Goal: Transaction & Acquisition: Purchase product/service

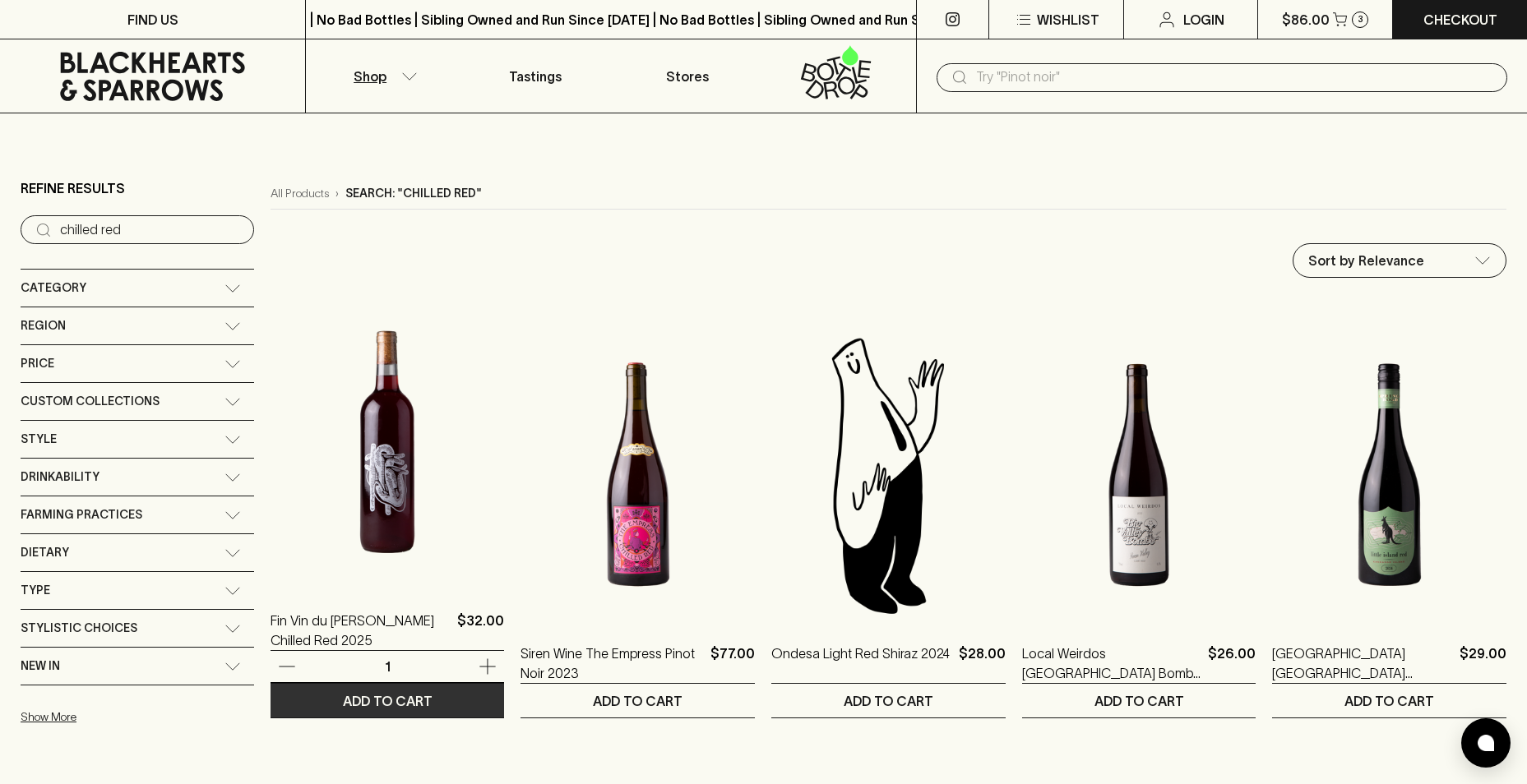
click at [384, 701] on p "ADD TO CART" at bounding box center [387, 701] width 90 height 20
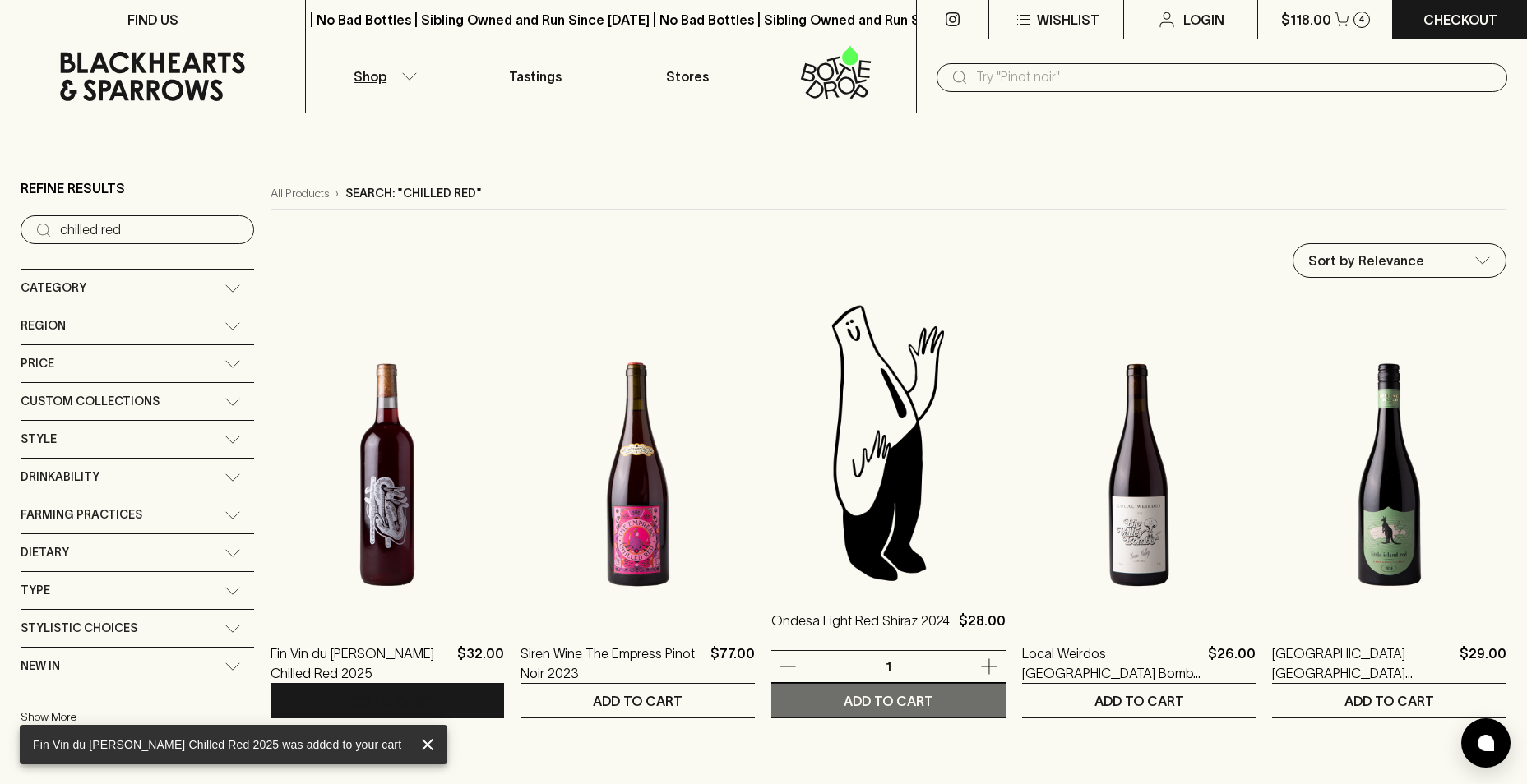
click at [895, 697] on p "ADD TO CART" at bounding box center [889, 701] width 90 height 20
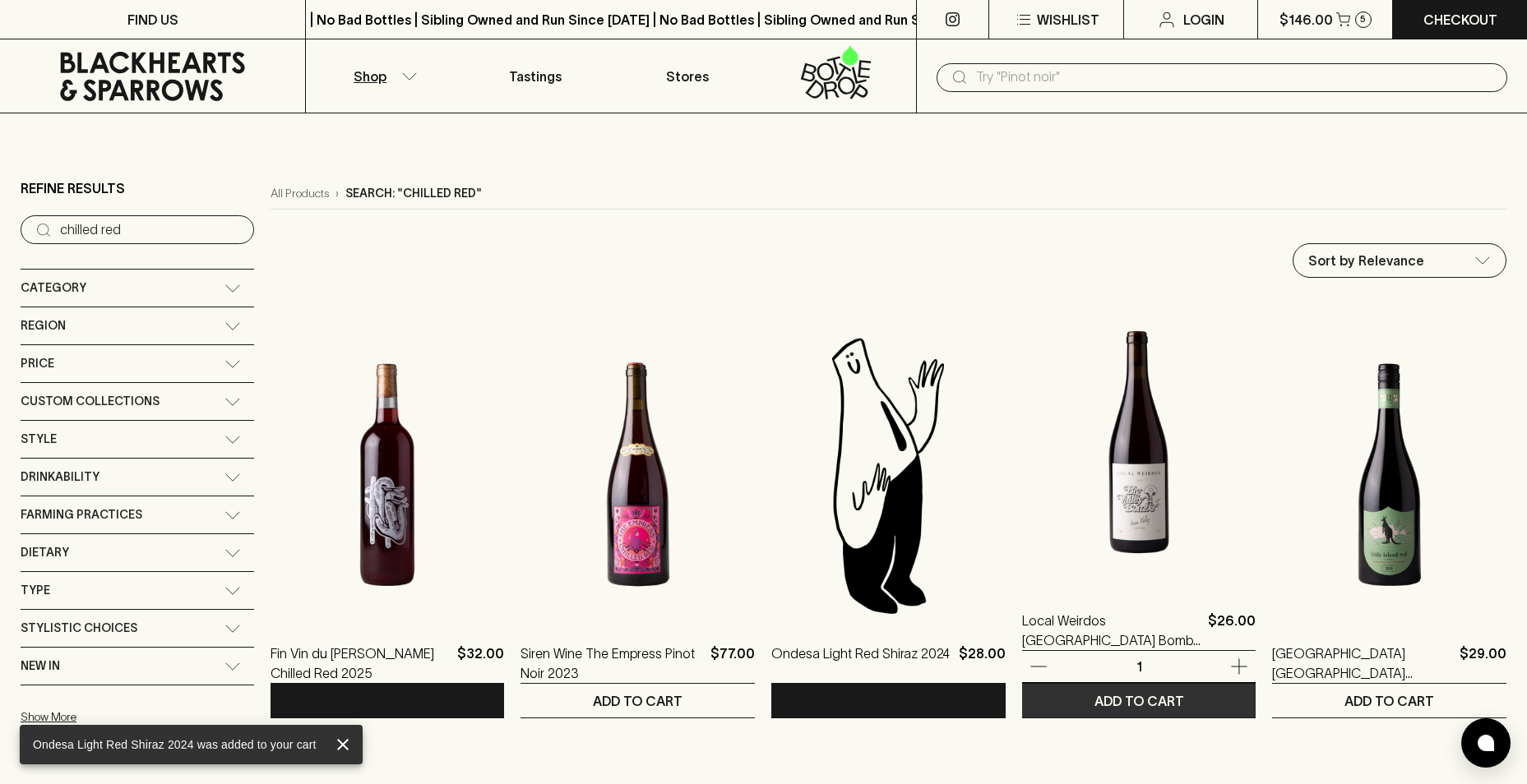
click at [1165, 703] on p "ADD TO CART" at bounding box center [1139, 701] width 90 height 20
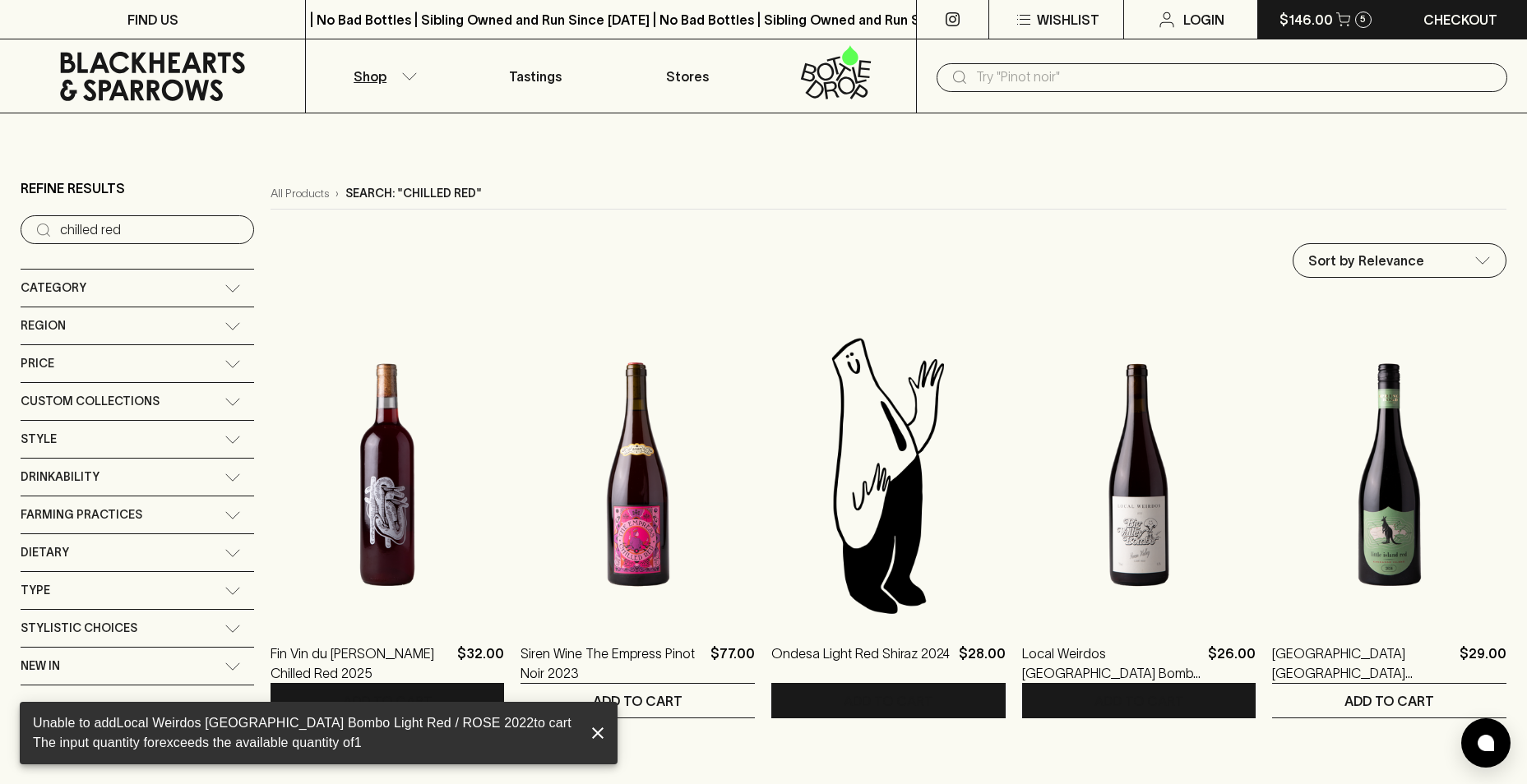
click at [1322, 23] on p "$146.00" at bounding box center [1306, 20] width 53 height 20
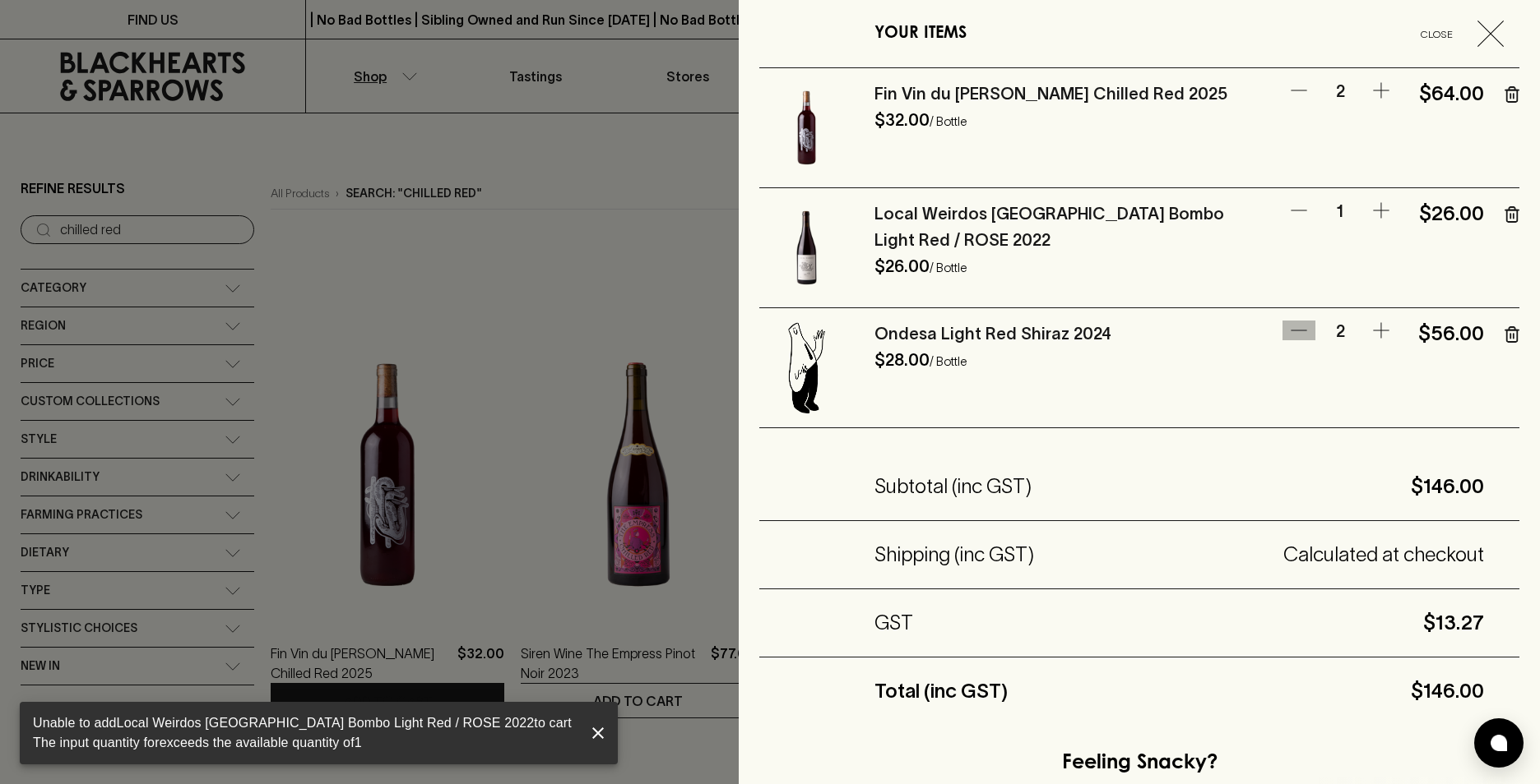
click at [1289, 333] on icon "button" at bounding box center [1298, 330] width 20 height 20
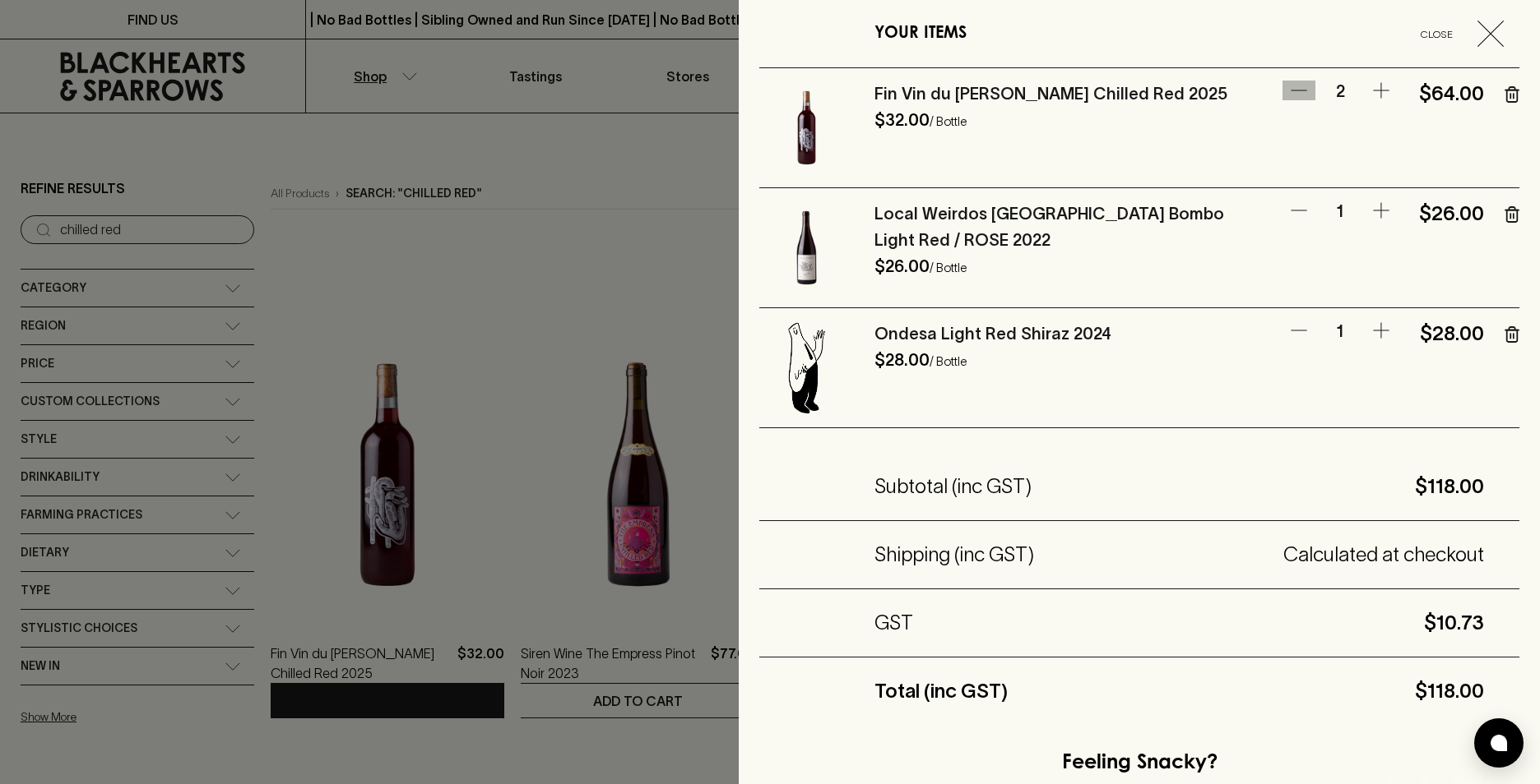
click at [1289, 95] on icon "button" at bounding box center [1298, 90] width 20 height 20
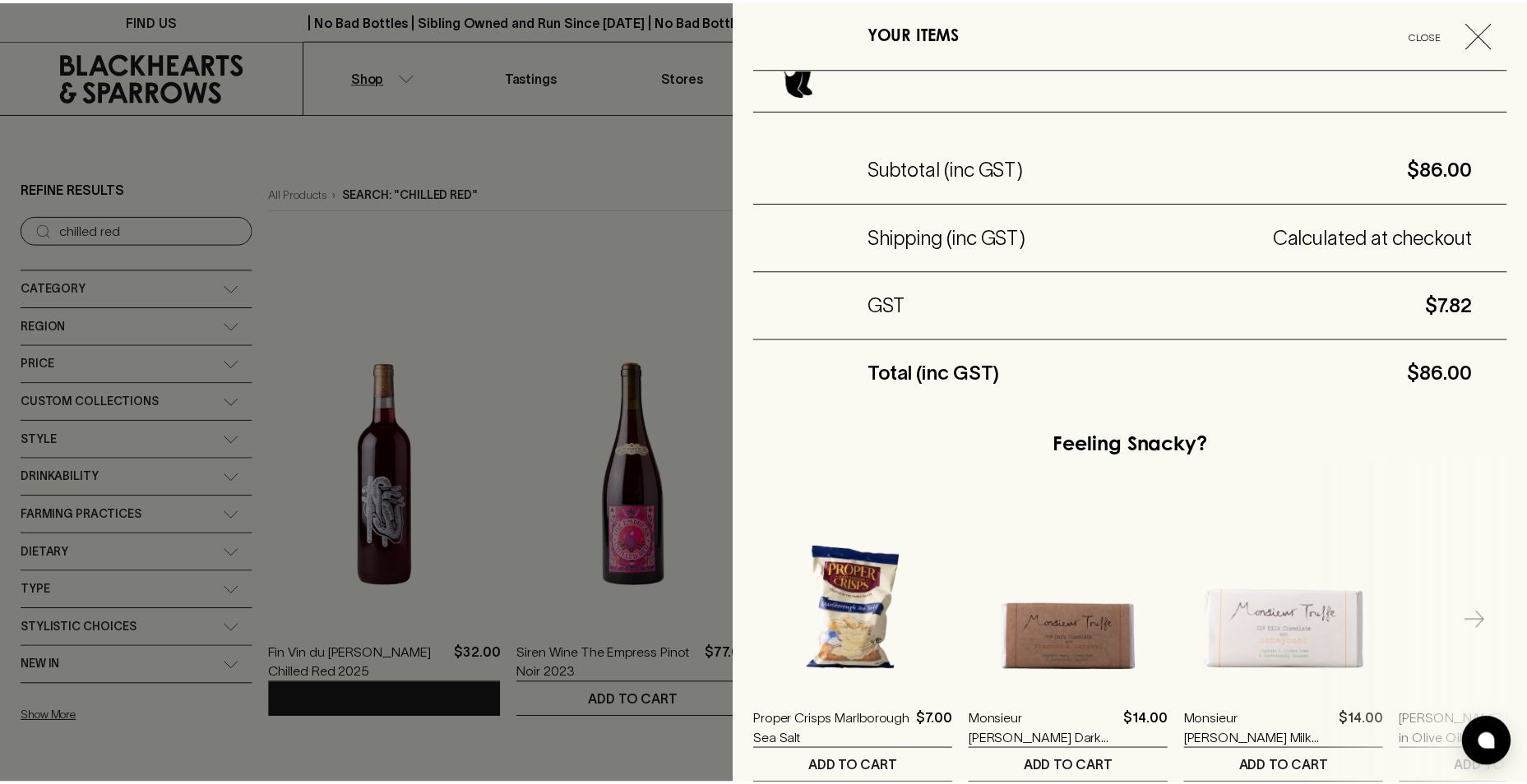
scroll to position [452, 0]
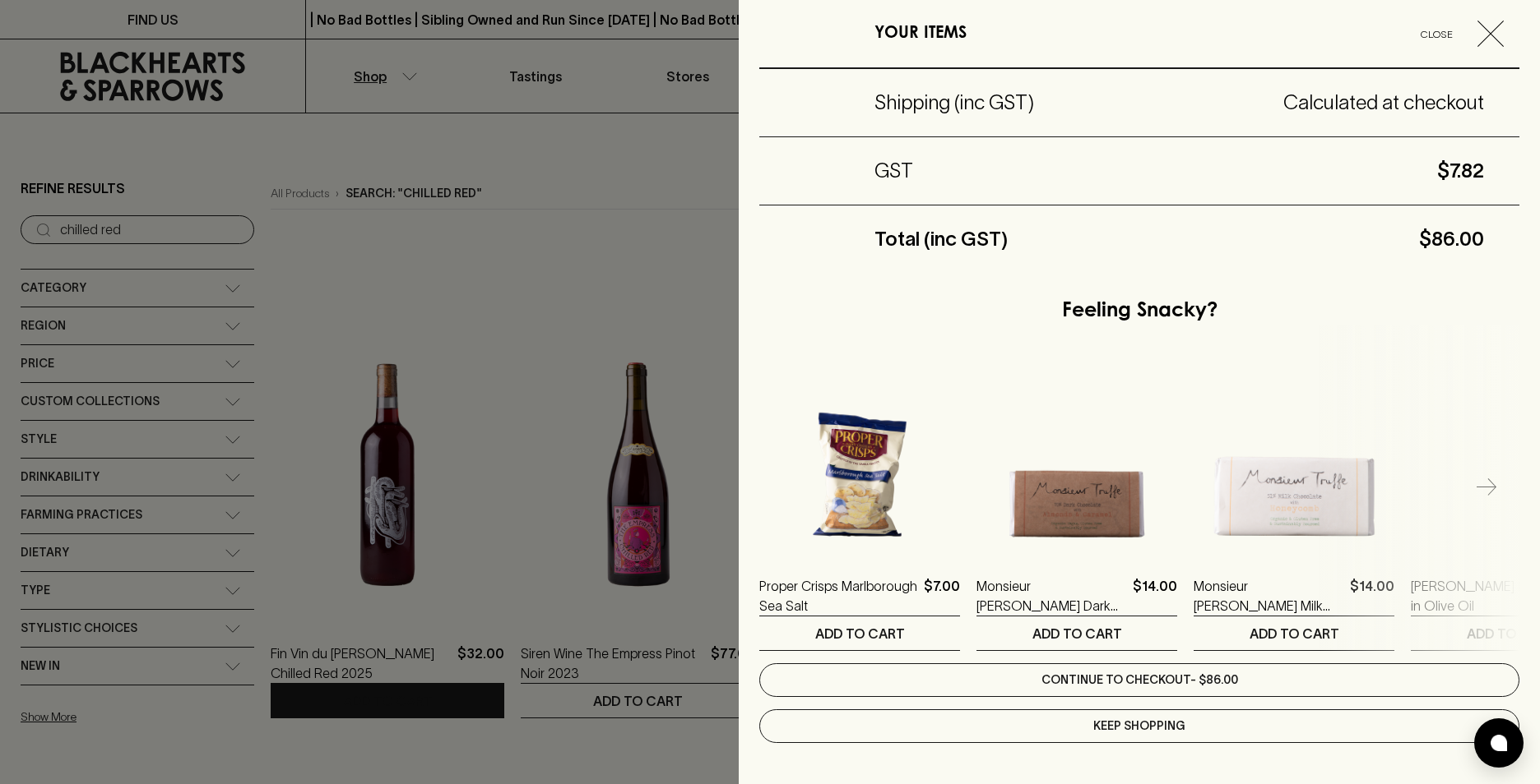
click at [1089, 679] on link "Continue to checkout - $86.00" at bounding box center [1139, 680] width 760 height 34
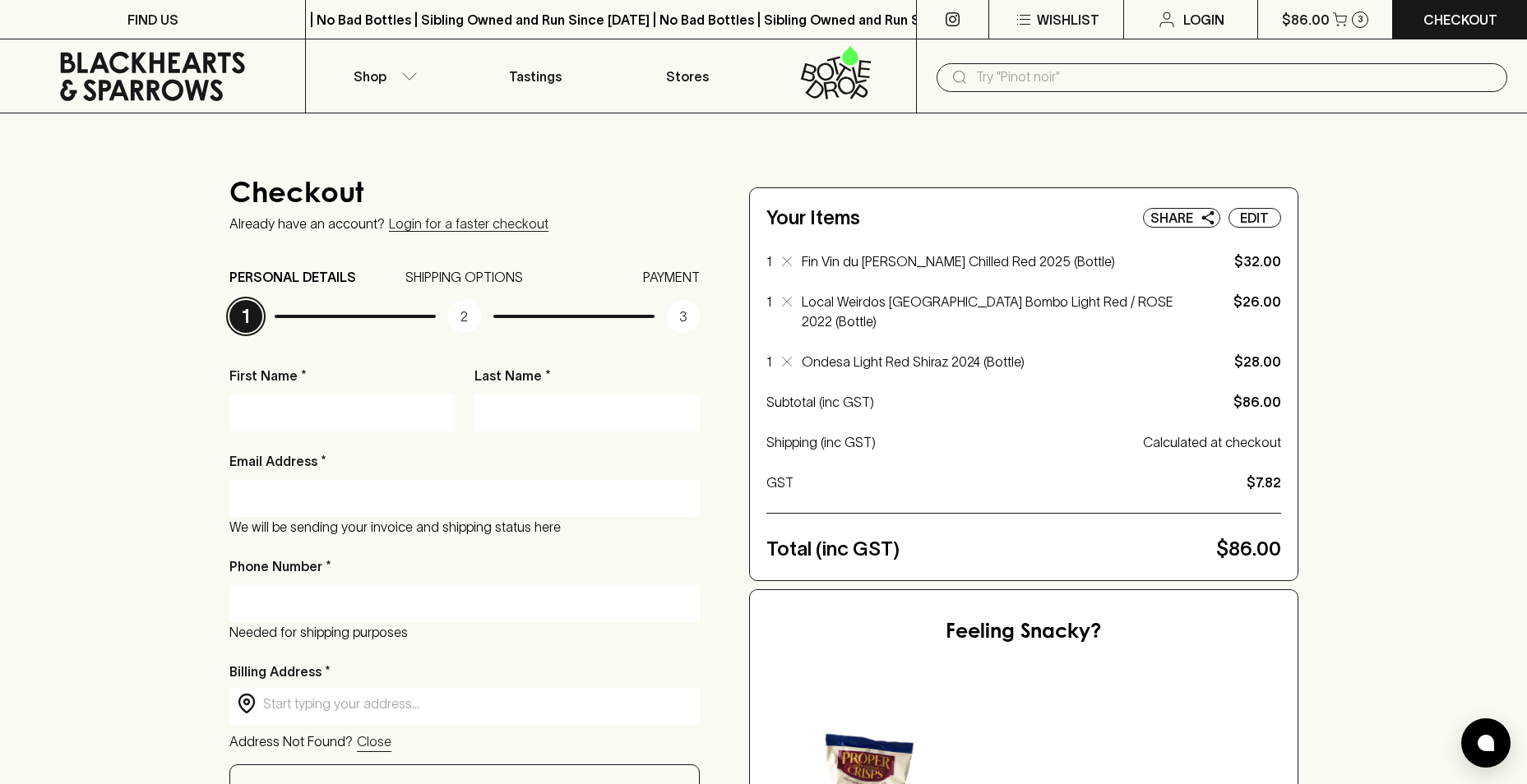
click at [296, 425] on input "First Name *" at bounding box center [342, 413] width 201 height 26
type input "Ayla"
type input "[PERSON_NAME]"
type input "[EMAIL_ADDRESS][DOMAIN_NAME]"
type input "0402196621"
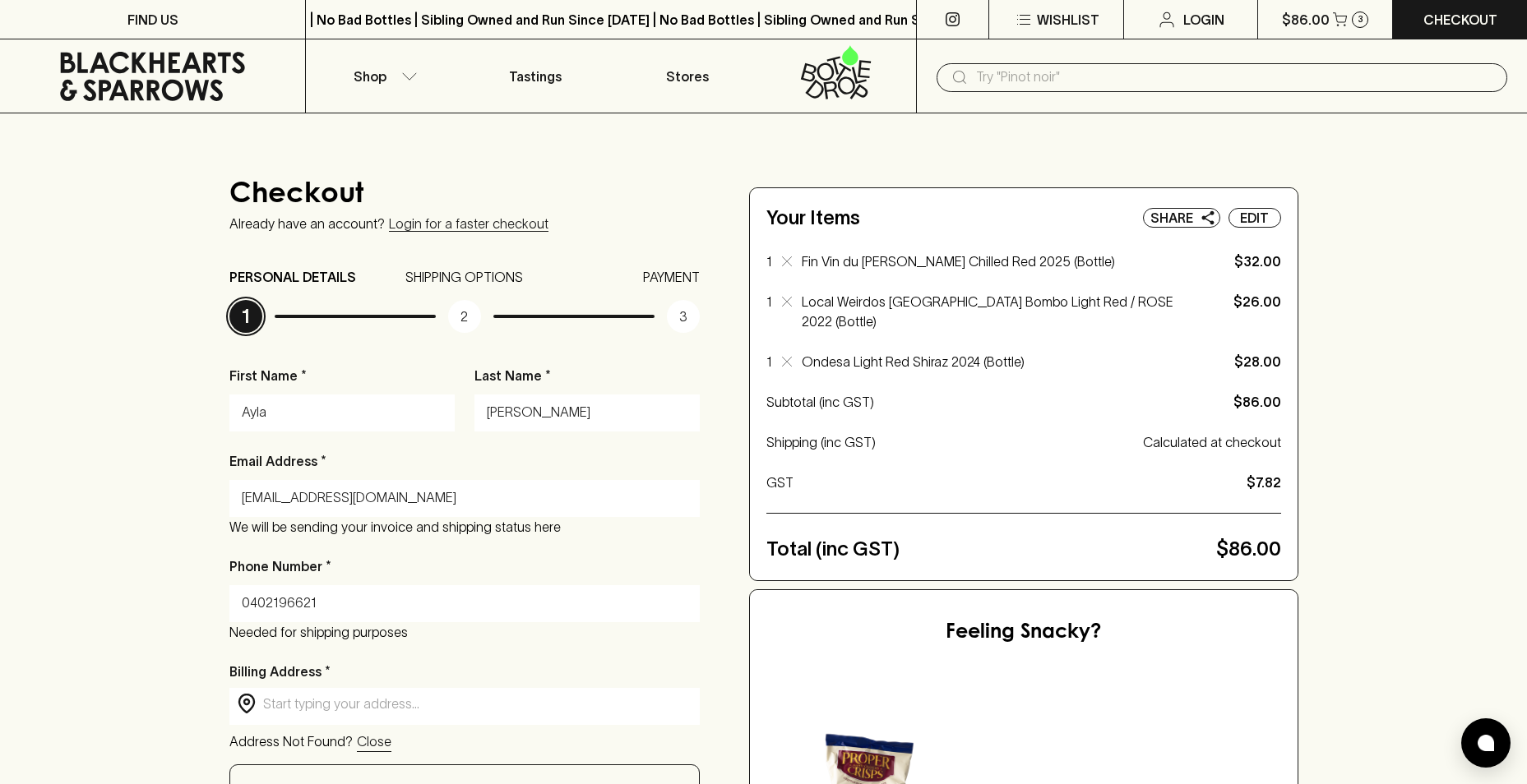
type input "[STREET_ADDRESS]"
type input "ASCOT VALE"
type input "3032"
type input "Victoria"
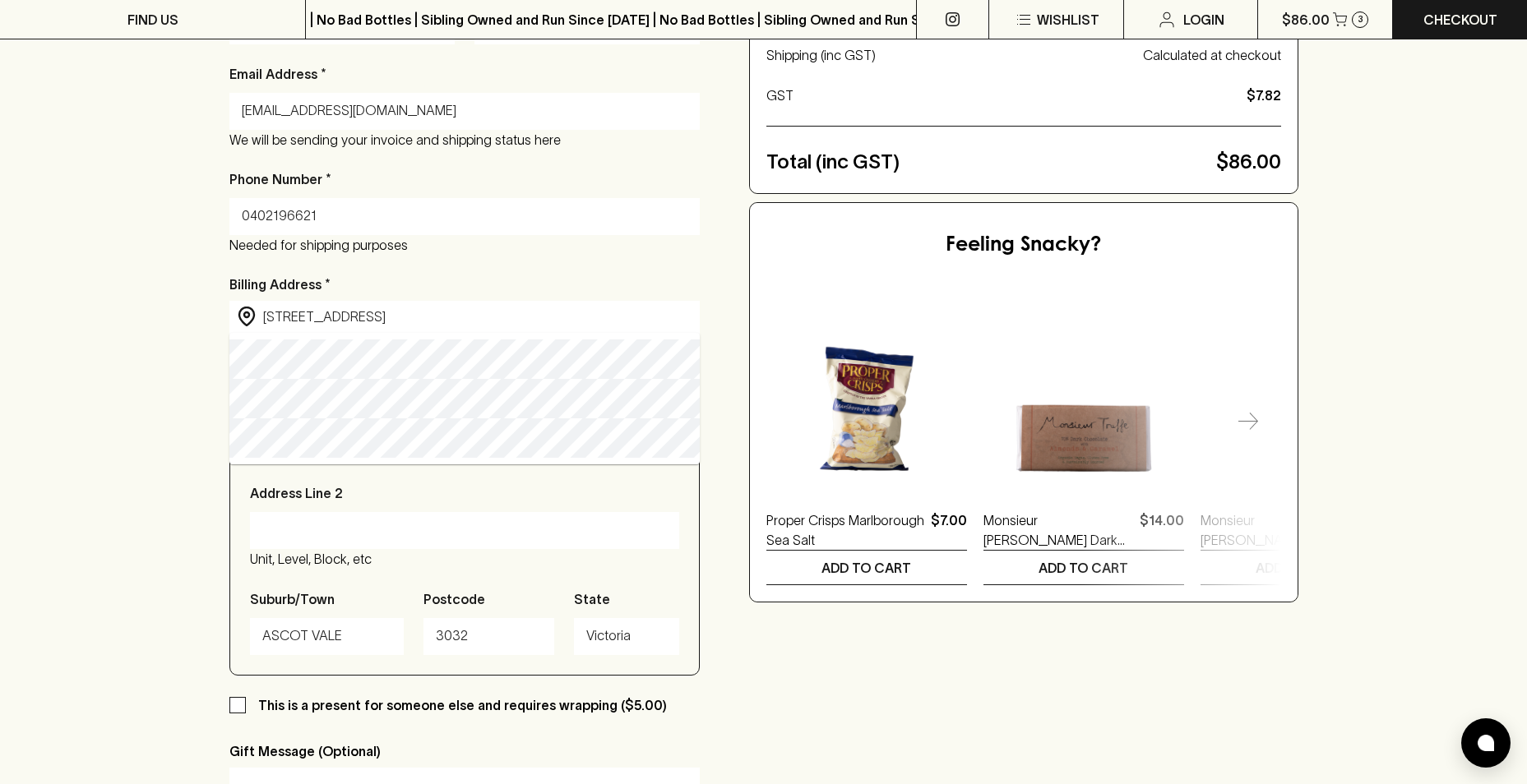
scroll to position [411, 0]
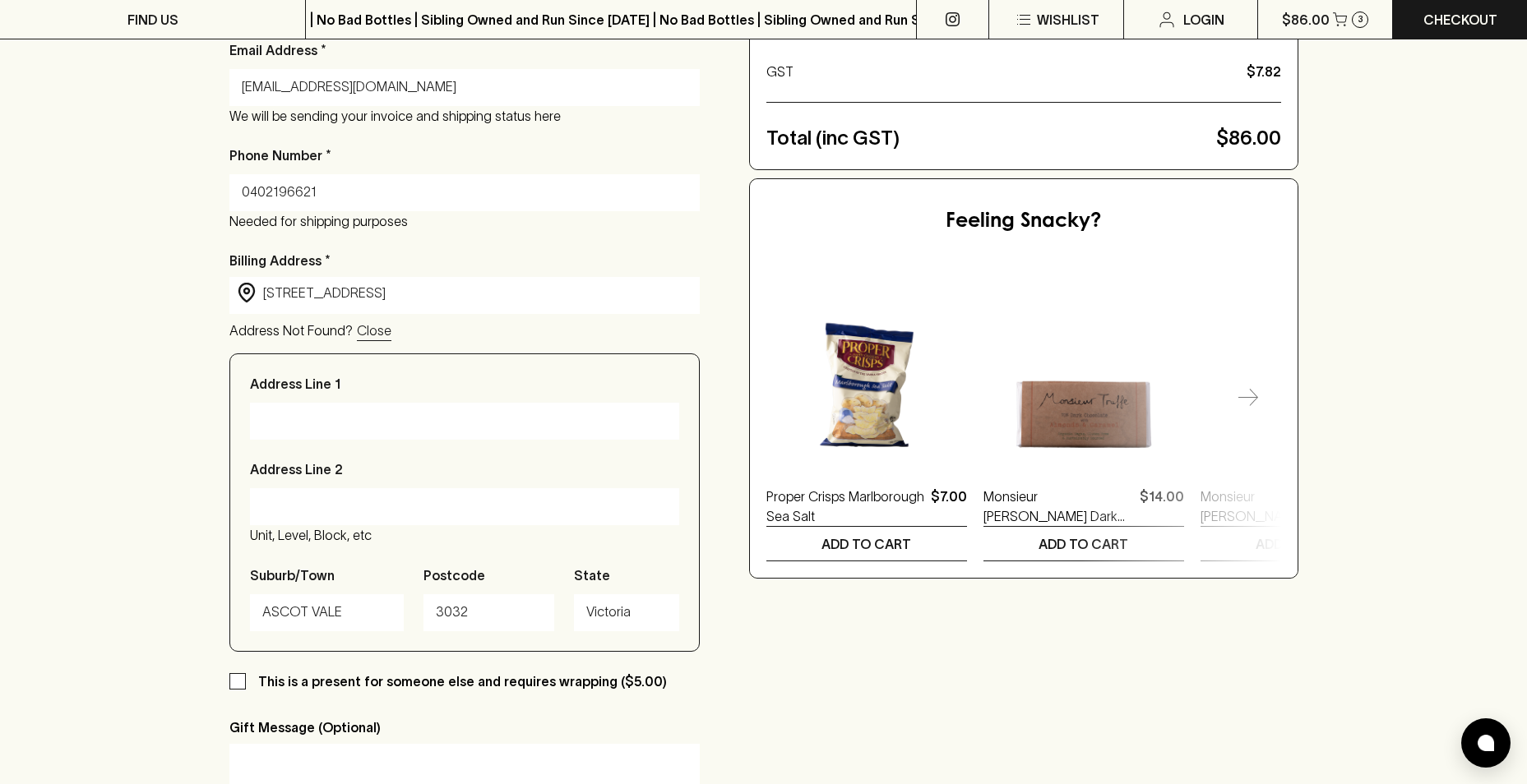
type input "[STREET_ADDRESS]"
type input "Ascot Vale"
type input "3039"
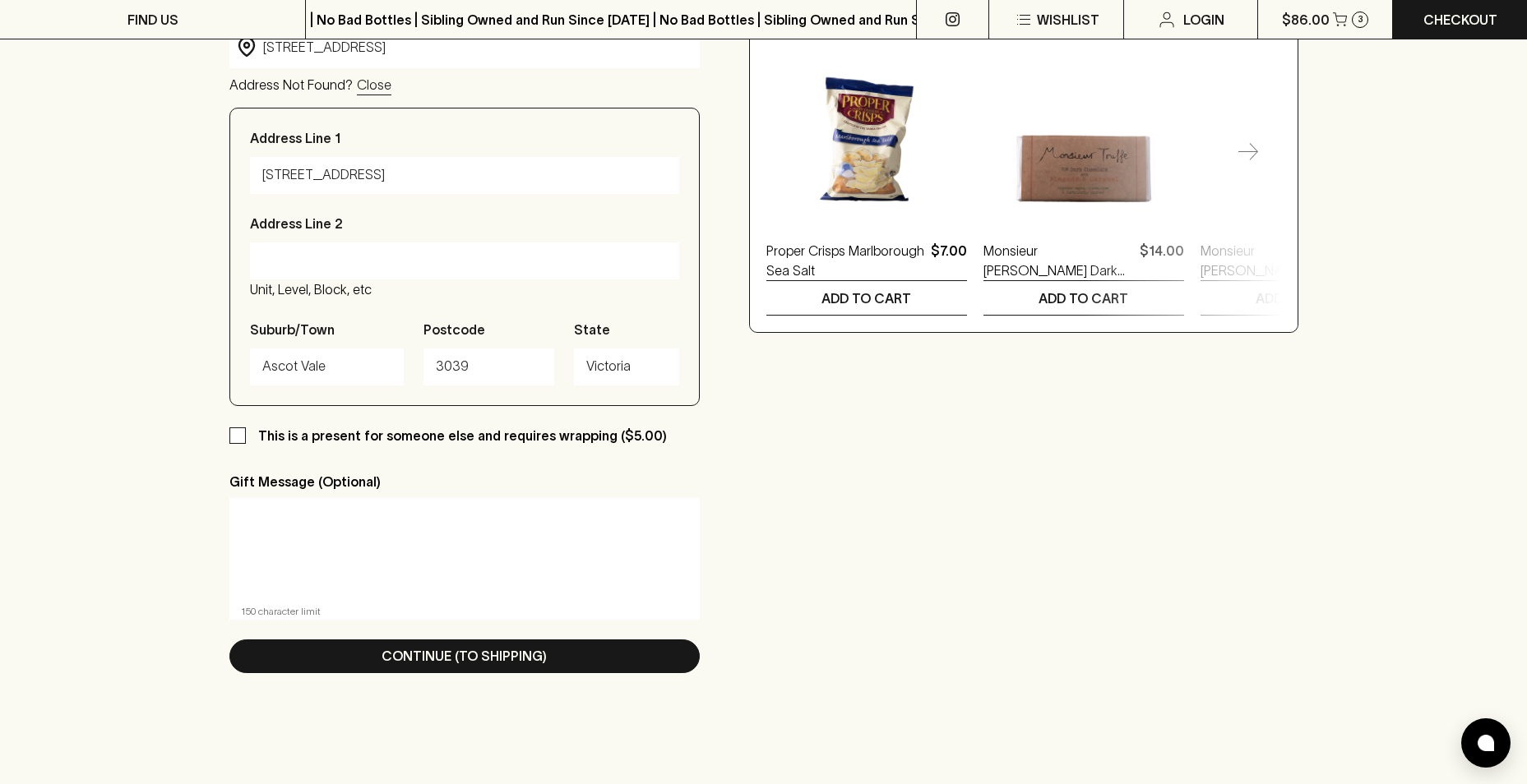
scroll to position [658, 0]
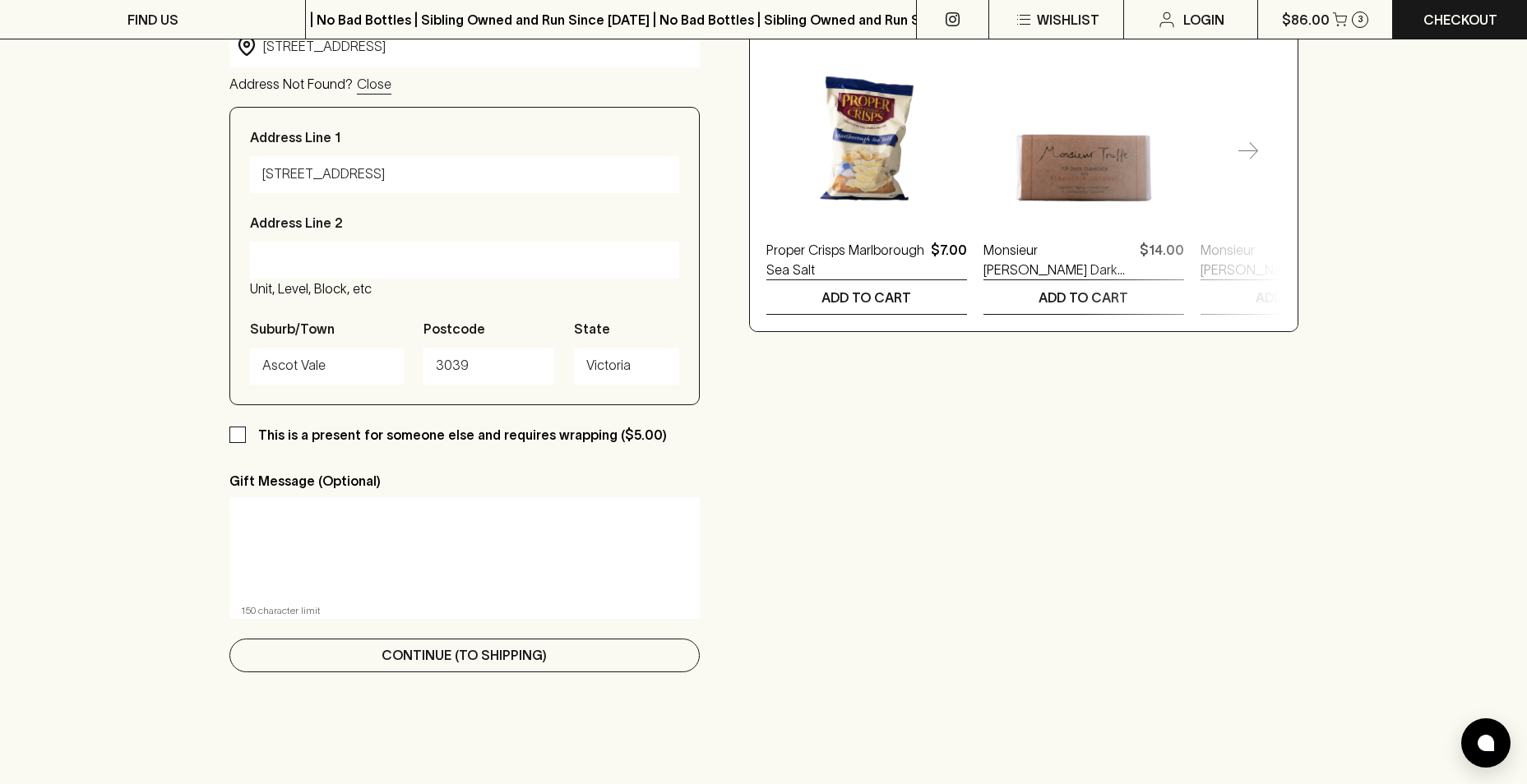
click at [509, 655] on p "Continue (To Shipping)" at bounding box center [464, 655] width 165 height 20
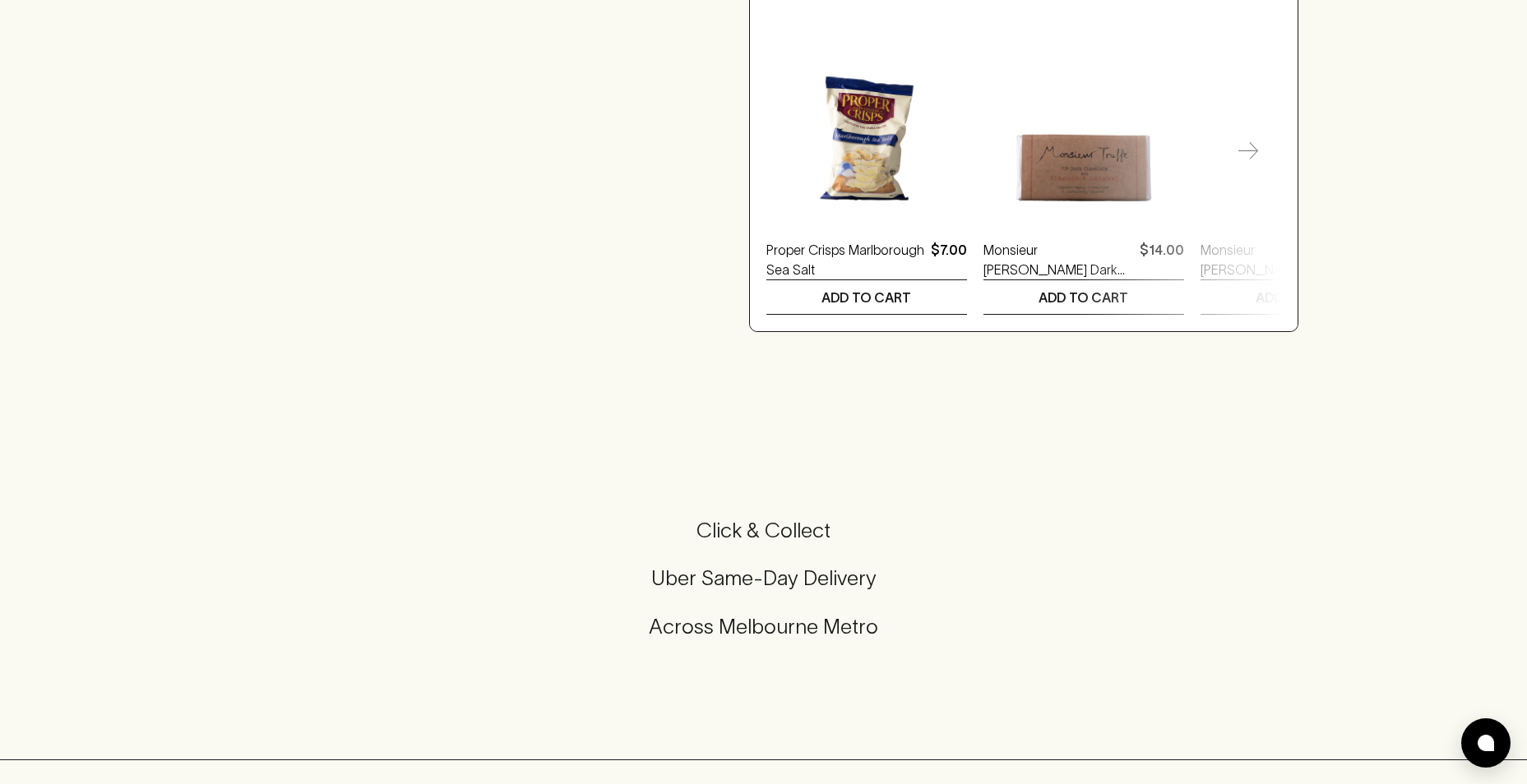
scroll to position [0, 0]
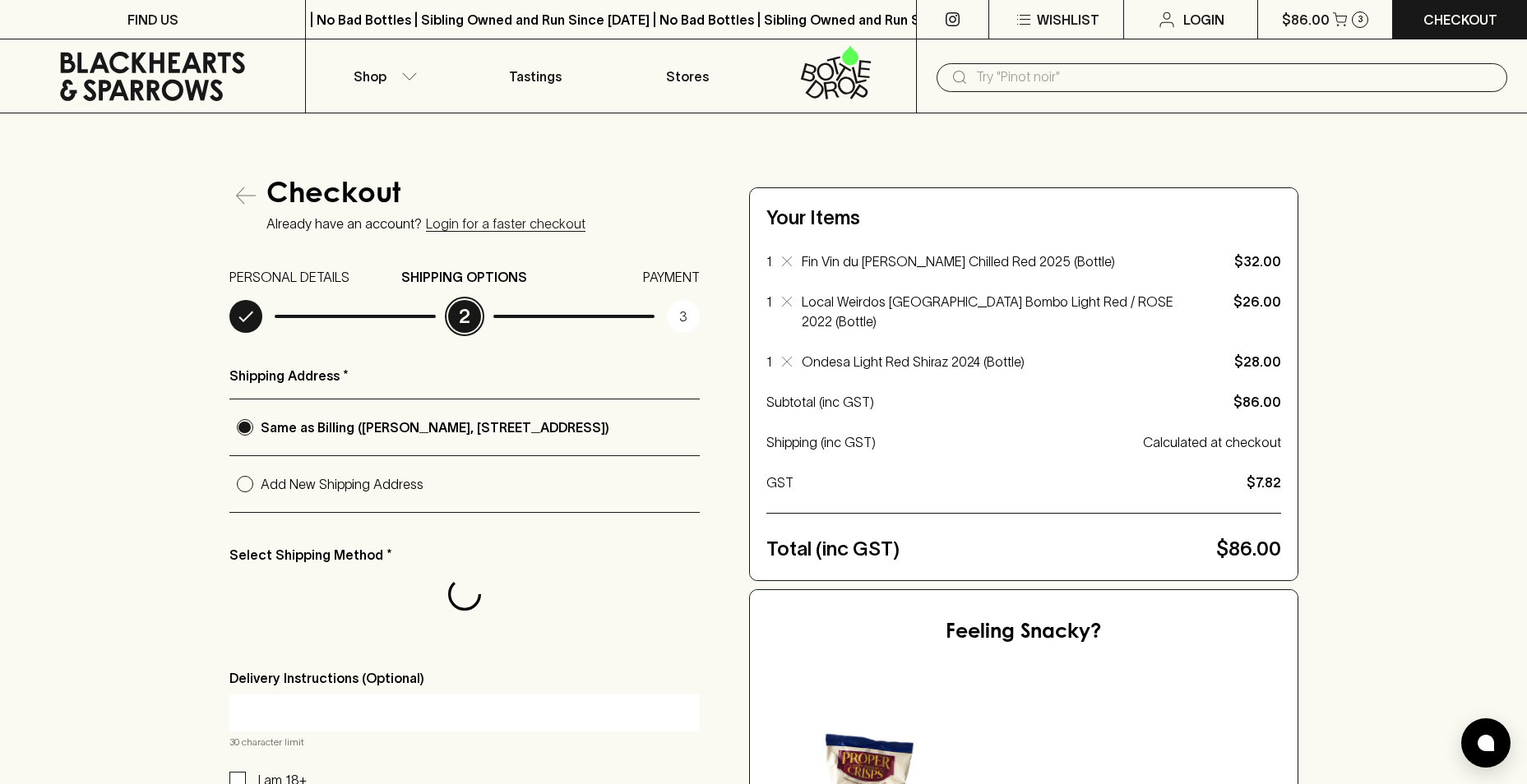
radio input "true"
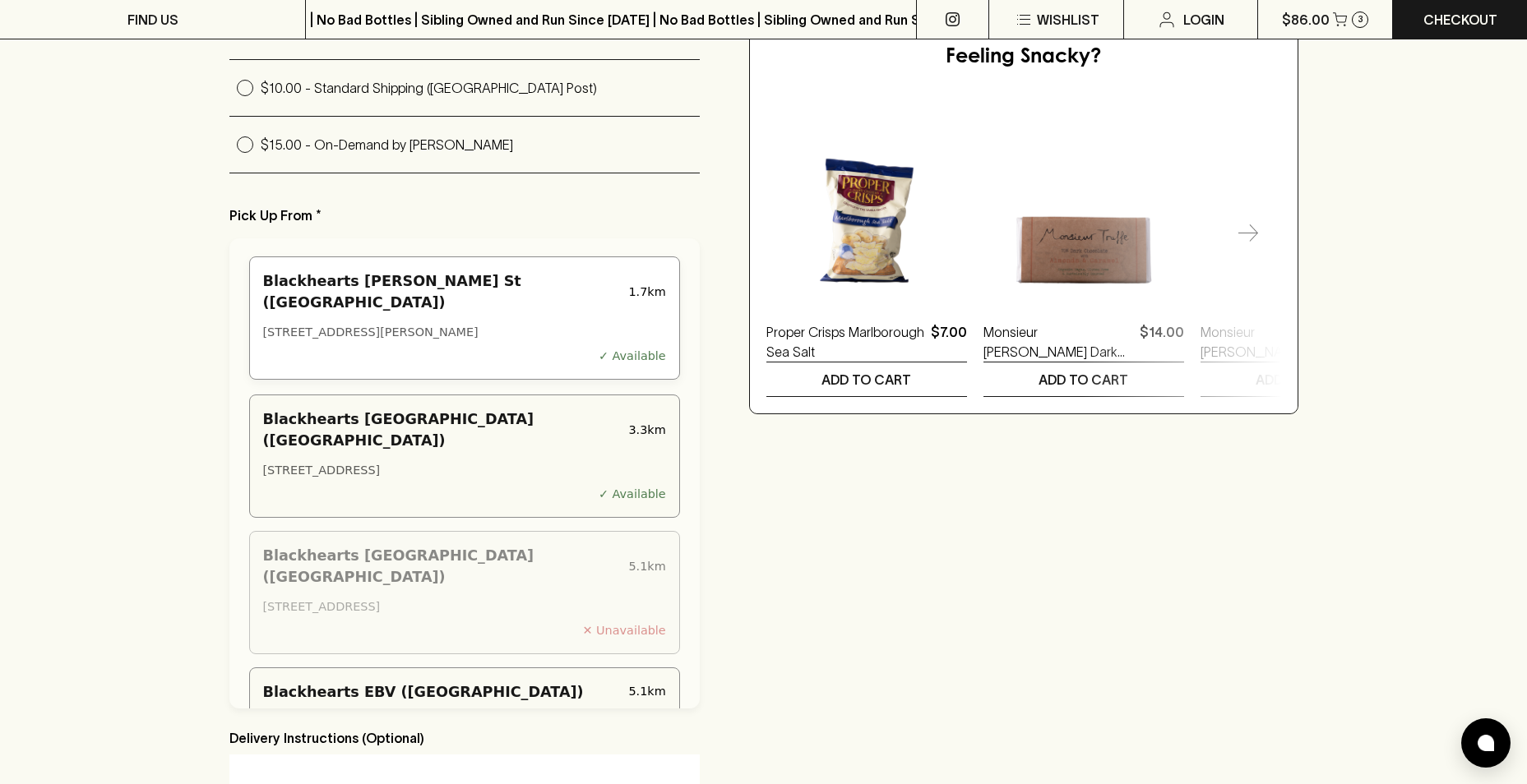
click at [522, 297] on div "Blackhearts [PERSON_NAME] St ([GEOGRAPHIC_DATA])" at bounding box center [442, 292] width 359 height 44
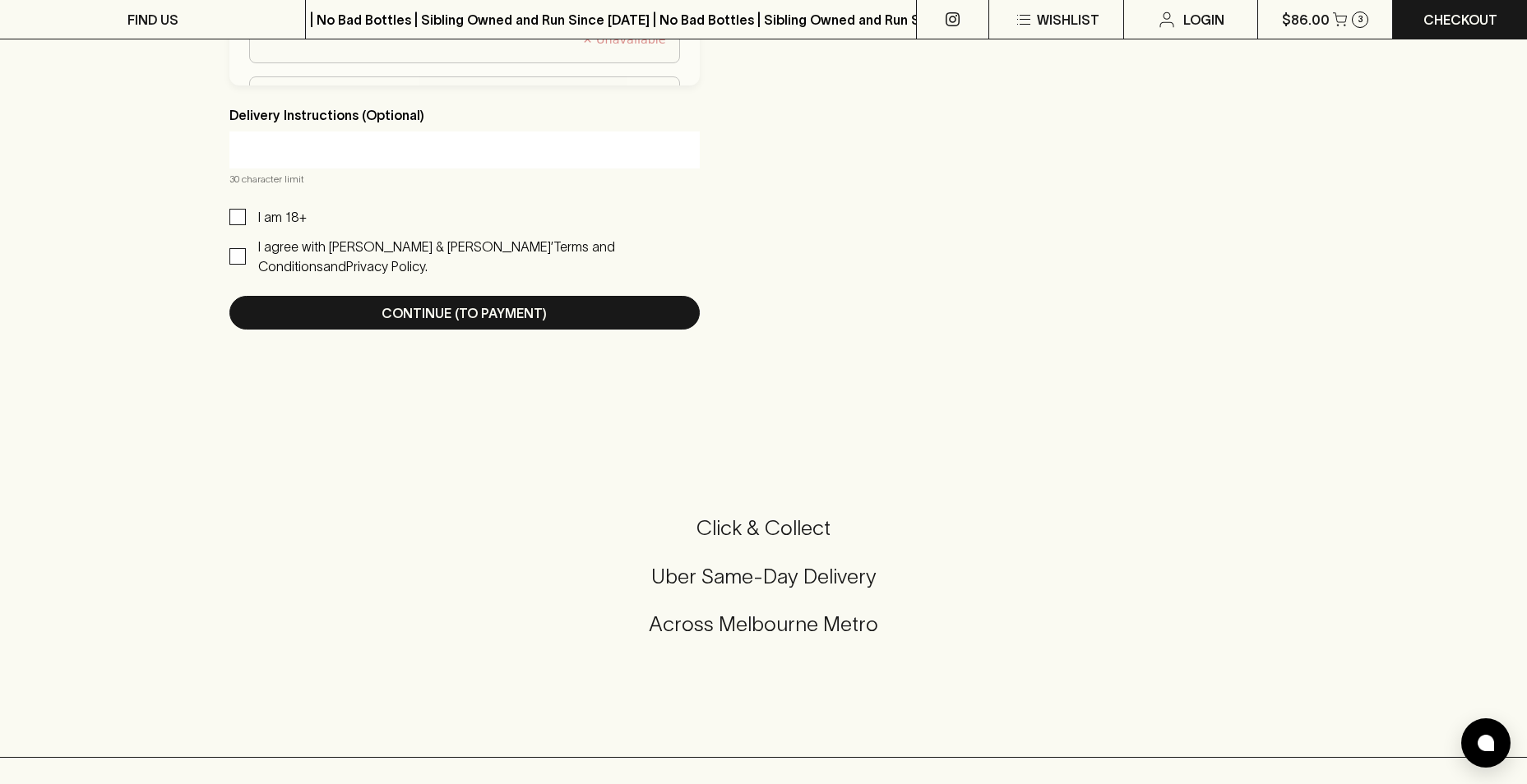
scroll to position [1069, 0]
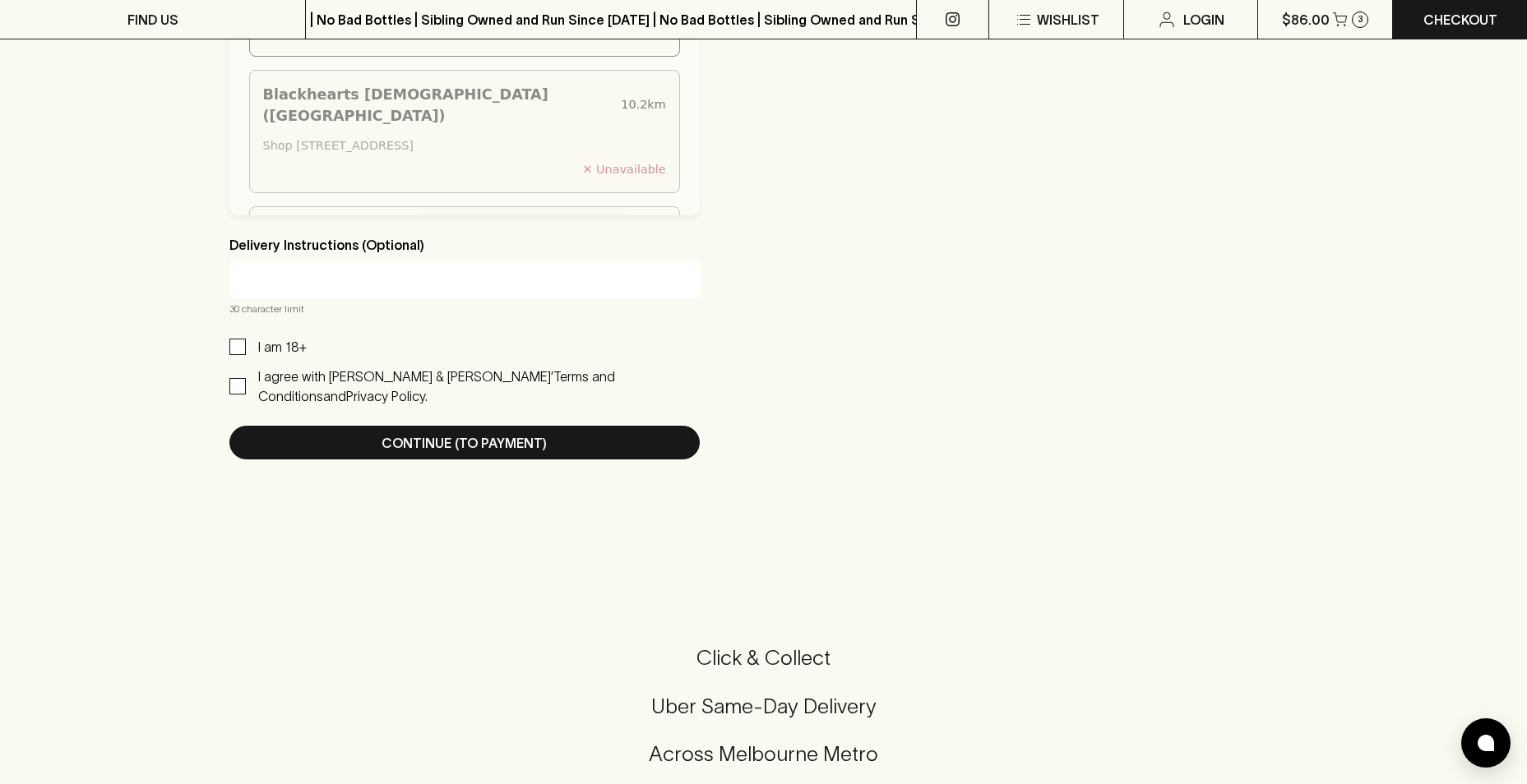
drag, startPoint x: 231, startPoint y: 356, endPoint x: 233, endPoint y: 389, distance: 33.1
click at [231, 356] on input "I am 18+" at bounding box center [238, 347] width 17 height 17
checkbox input "true"
click at [233, 395] on input "I agree with [PERSON_NAME] & [PERSON_NAME]’ Terms and Conditions and Privacy Po…" at bounding box center [238, 386] width 17 height 17
checkbox input "true"
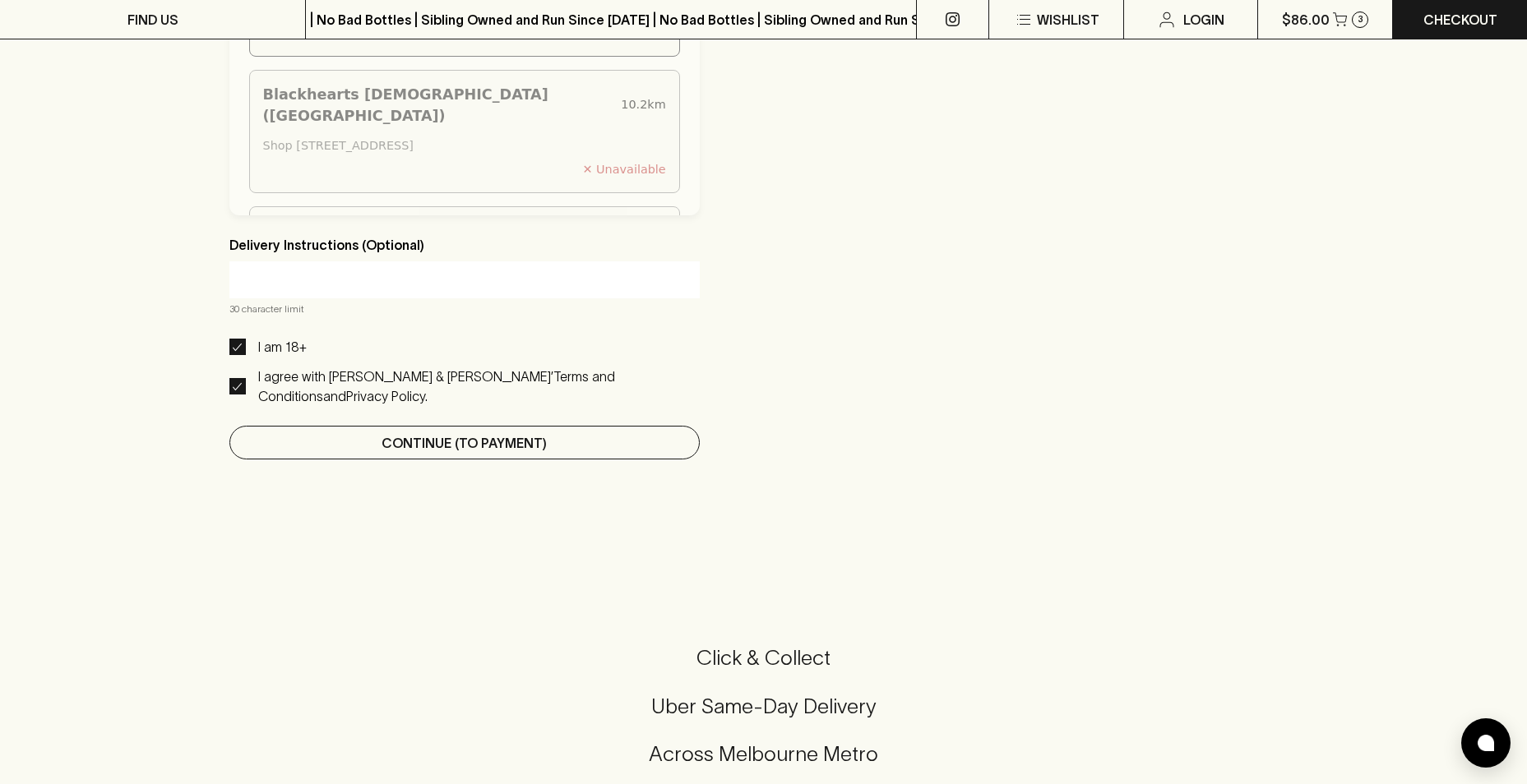
click at [390, 453] on p "Continue (To Payment)" at bounding box center [464, 442] width 165 height 20
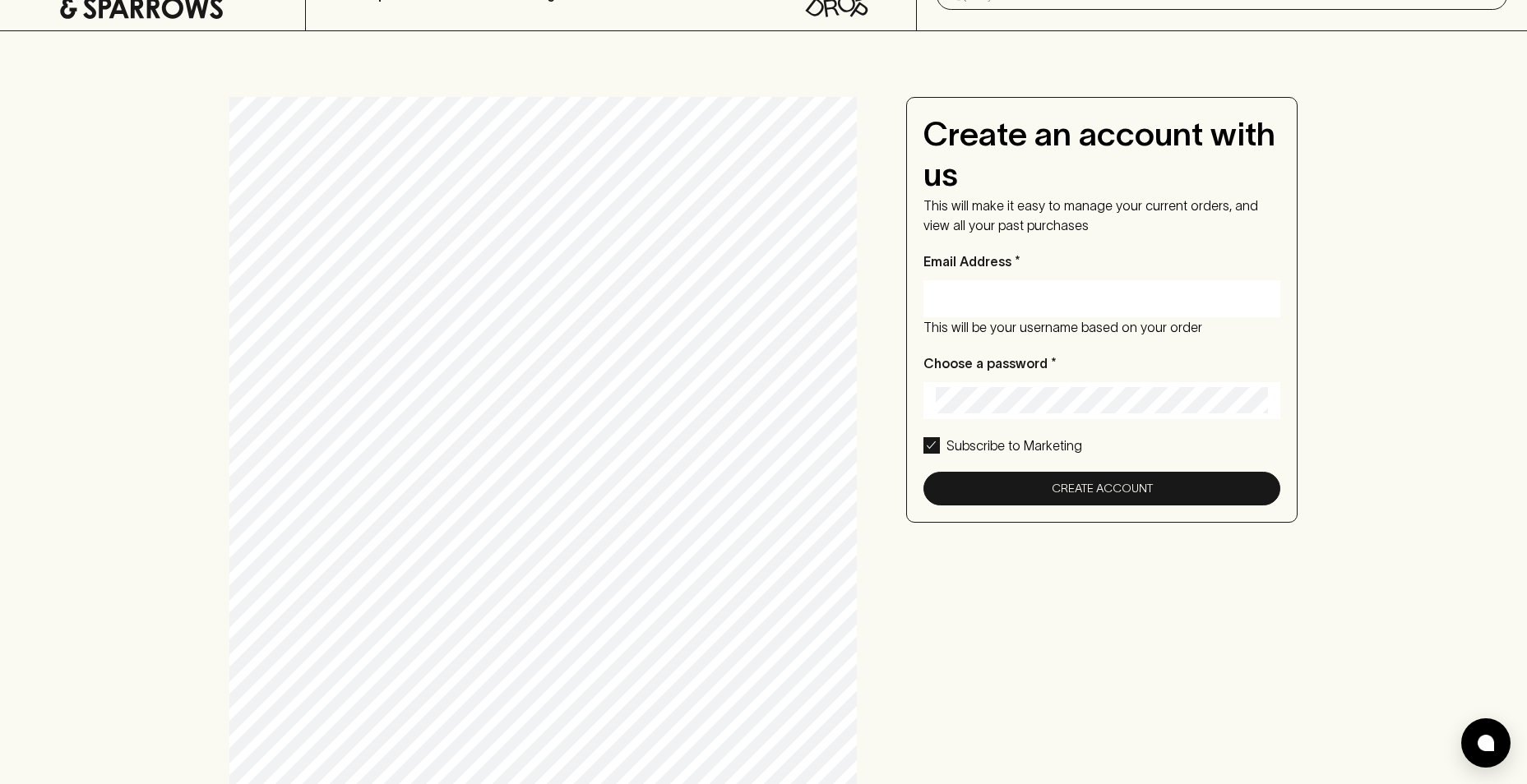
scroll to position [0, 0]
